Goal: Information Seeking & Learning: Learn about a topic

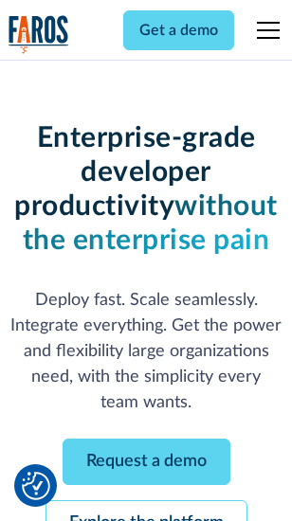
scroll to position [201, 0]
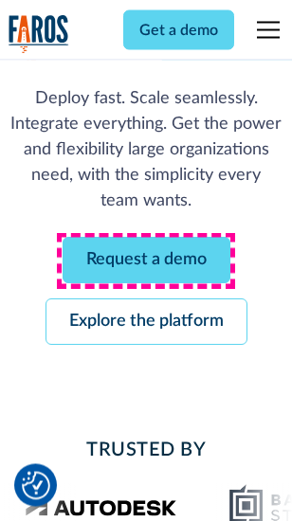
click at [146, 262] on link "Request a demo" at bounding box center [147, 261] width 168 height 46
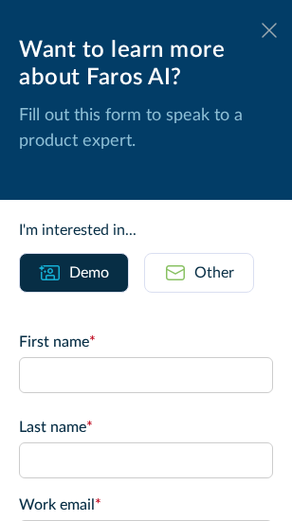
scroll to position [0, 0]
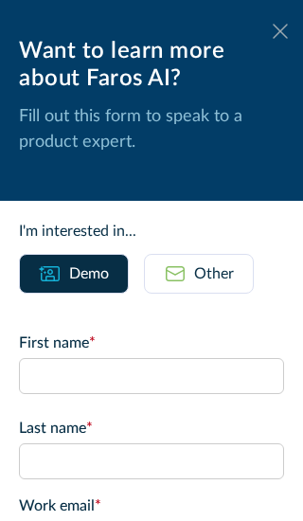
click at [273, 31] on icon at bounding box center [280, 31] width 15 height 14
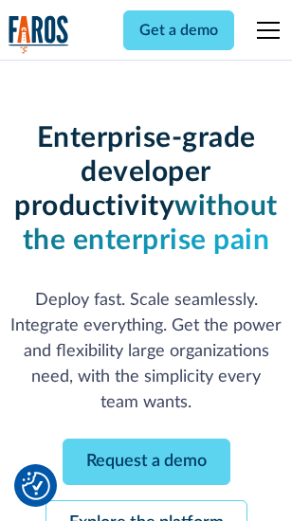
scroll to position [262, 0]
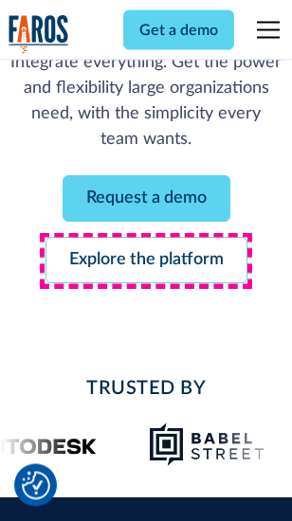
click at [146, 262] on link "Explore the platform" at bounding box center [146, 261] width 202 height 46
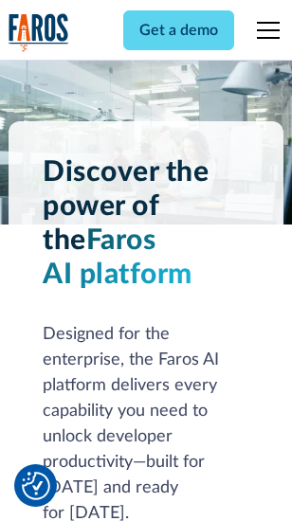
scroll to position [14435, 0]
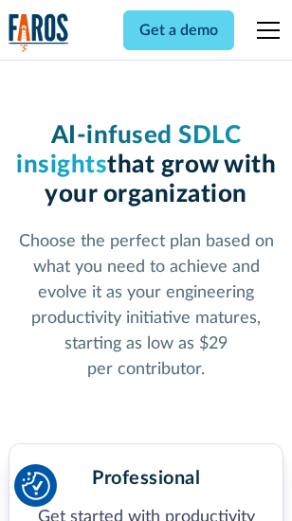
scroll to position [3004, 0]
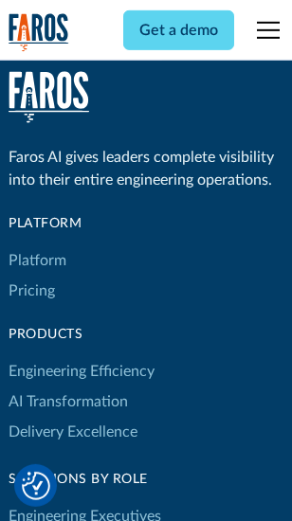
click at [37, 261] on link "Platform" at bounding box center [38, 260] width 58 height 30
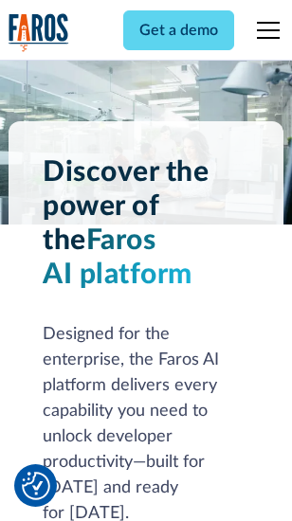
scroll to position [15044, 0]
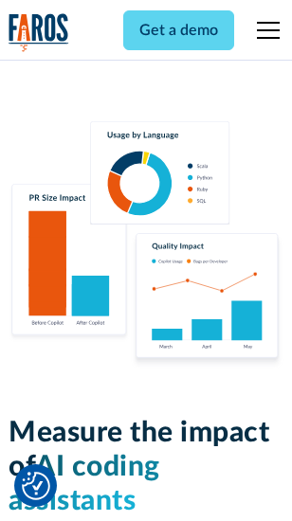
scroll to position [11830, 0]
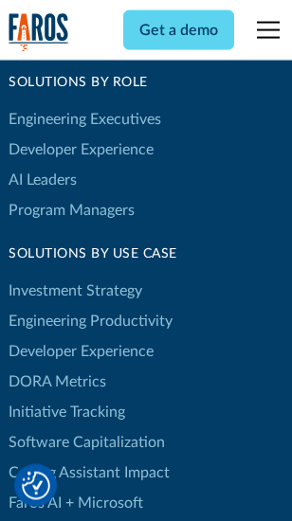
click at [57, 367] on link "DORA Metrics" at bounding box center [58, 382] width 98 height 30
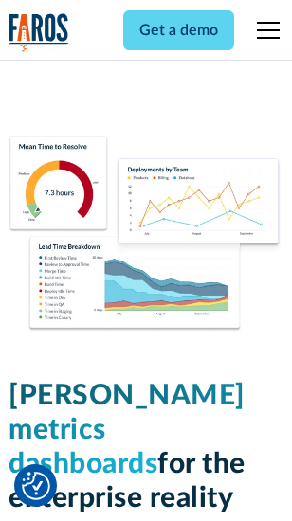
scroll to position [8390, 0]
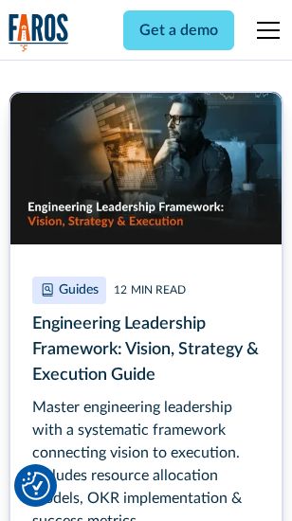
scroll to position [8677, 0]
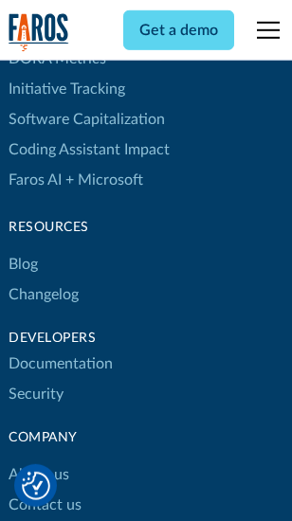
click at [44, 280] on link "Changelog" at bounding box center [44, 295] width 70 height 30
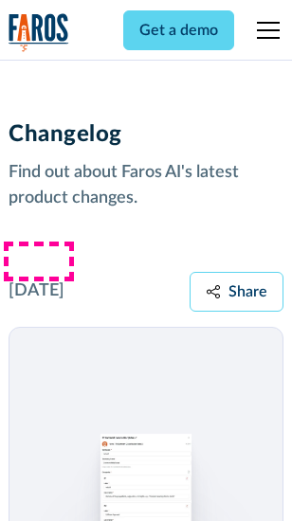
scroll to position [23237, 0]
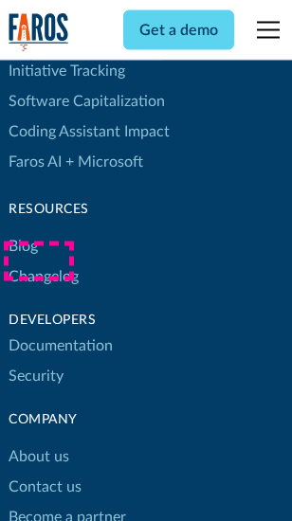
click at [38, 443] on link "About us" at bounding box center [39, 458] width 61 height 30
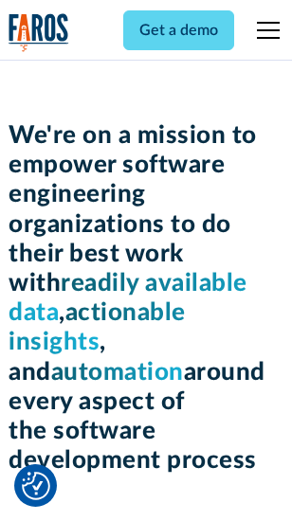
scroll to position [6553, 0]
